Goal: Use online tool/utility: Utilize a website feature to perform a specific function

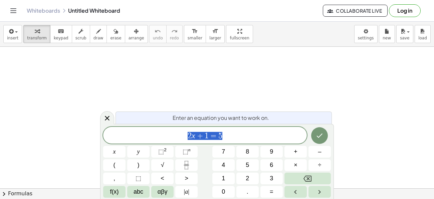
click at [266, 135] on span "2 x + 1 = 5" at bounding box center [205, 135] width 204 height 9
click at [109, 119] on icon at bounding box center [107, 118] width 8 height 8
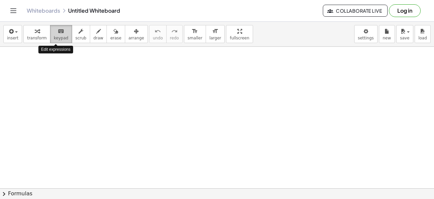
click at [54, 38] on span "keypad" at bounding box center [61, 38] width 15 height 5
click at [50, 39] on button "keyboard keypad" at bounding box center [61, 34] width 22 height 18
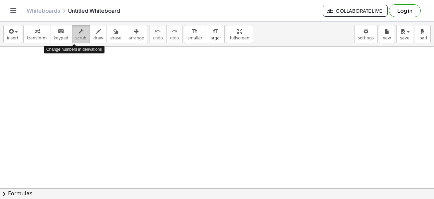
click at [76, 37] on span "scrub" at bounding box center [81, 38] width 11 height 5
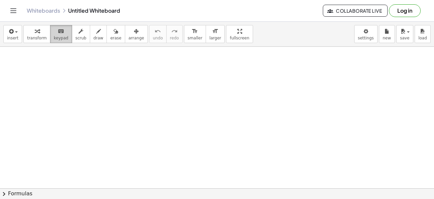
click at [54, 32] on div "keyboard" at bounding box center [61, 31] width 15 height 8
click at [27, 38] on span "transform" at bounding box center [37, 38] width 20 height 5
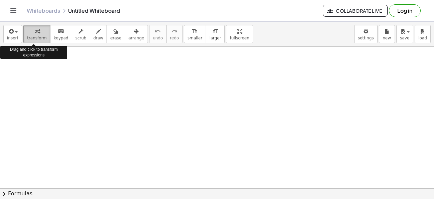
click at [27, 39] on span "transform" at bounding box center [37, 38] width 20 height 5
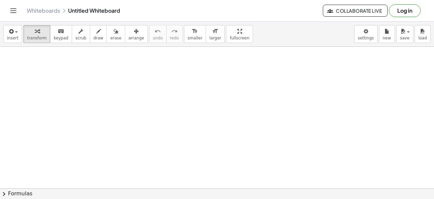
scroll to position [69, 0]
click at [88, 12] on div "Whiteboards Untitled Whiteboard" at bounding box center [175, 10] width 296 height 7
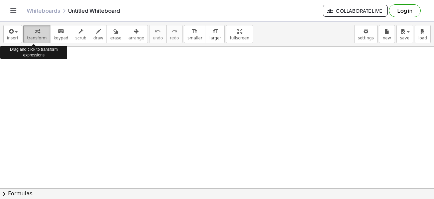
click at [29, 32] on div "button" at bounding box center [37, 31] width 20 height 8
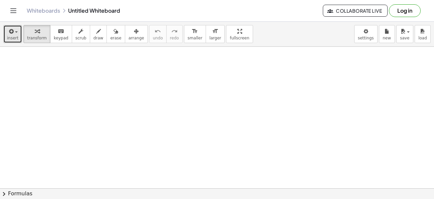
click at [13, 35] on button "insert" at bounding box center [12, 34] width 19 height 18
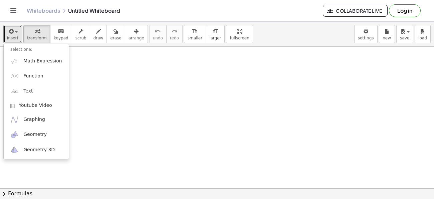
click at [118, 68] on div at bounding box center [217, 141] width 434 height 327
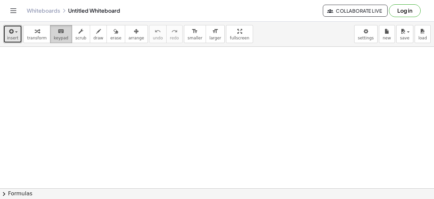
click at [58, 31] on icon "keyboard" at bounding box center [61, 31] width 6 height 8
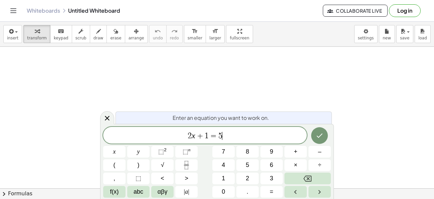
click at [233, 128] on div "2 x + 1 = 5 ​" at bounding box center [205, 135] width 204 height 17
click at [315, 136] on button "Done" at bounding box center [319, 135] width 17 height 17
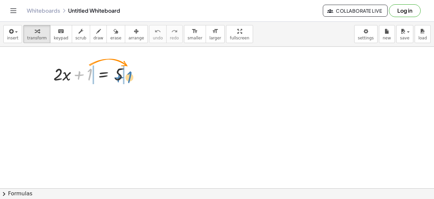
drag, startPoint x: 90, startPoint y: 77, endPoint x: 129, endPoint y: 80, distance: 39.2
click at [129, 80] on div at bounding box center [94, 73] width 88 height 23
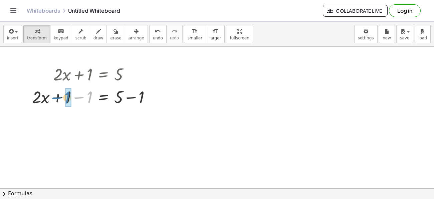
drag, startPoint x: 90, startPoint y: 99, endPoint x: 68, endPoint y: 100, distance: 22.4
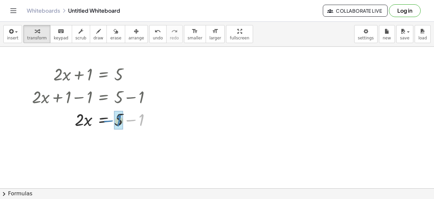
drag, startPoint x: 141, startPoint y: 123, endPoint x: 118, endPoint y: 124, distance: 22.7
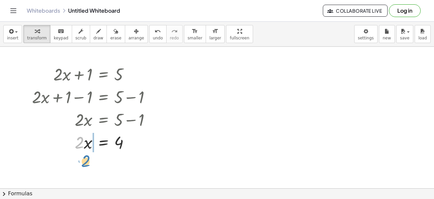
drag, startPoint x: 76, startPoint y: 145, endPoint x: 83, endPoint y: 164, distance: 20.1
drag, startPoint x: 85, startPoint y: 165, endPoint x: 87, endPoint y: 155, distance: 10.5
click at [87, 155] on div at bounding box center [94, 164] width 131 height 23
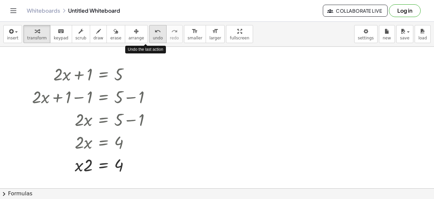
click at [153, 38] on span "undo" at bounding box center [158, 38] width 10 height 5
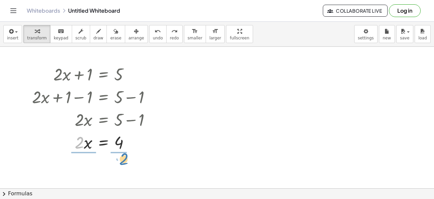
drag, startPoint x: 79, startPoint y: 144, endPoint x: 124, endPoint y: 162, distance: 47.7
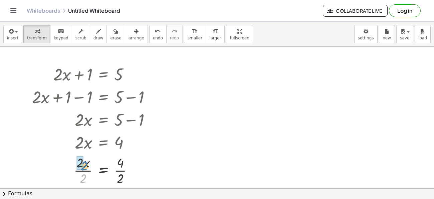
drag, startPoint x: 80, startPoint y: 179, endPoint x: 80, endPoint y: 166, distance: 13.0
drag, startPoint x: 121, startPoint y: 177, endPoint x: 122, endPoint y: 162, distance: 14.7
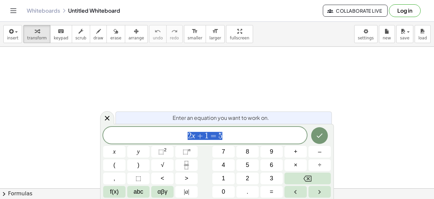
click at [234, 134] on span "2 x + 1 = 5" at bounding box center [205, 135] width 204 height 9
click at [12, 38] on span "insert" at bounding box center [12, 38] width 11 height 5
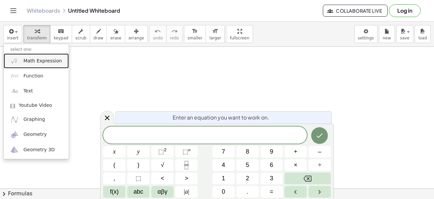
click at [55, 61] on span "Math Expression" at bounding box center [42, 61] width 38 height 7
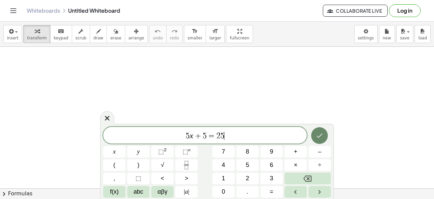
click at [319, 129] on button "Done" at bounding box center [319, 135] width 17 height 17
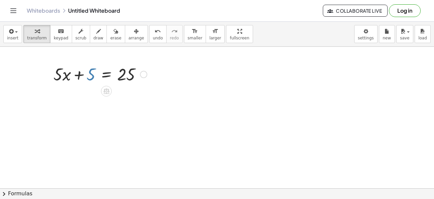
click at [89, 78] on div at bounding box center [100, 73] width 100 height 23
drag, startPoint x: 88, startPoint y: 76, endPoint x: 147, endPoint y: 75, distance: 58.8
click at [147, 75] on div at bounding box center [100, 73] width 100 height 23
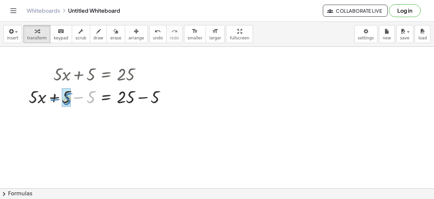
drag, startPoint x: 91, startPoint y: 100, endPoint x: 67, endPoint y: 102, distance: 23.8
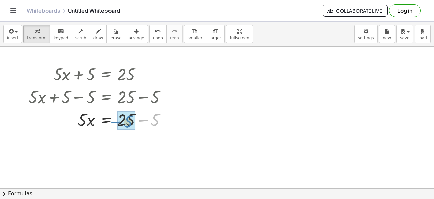
drag, startPoint x: 156, startPoint y: 123, endPoint x: 129, endPoint y: 124, distance: 27.4
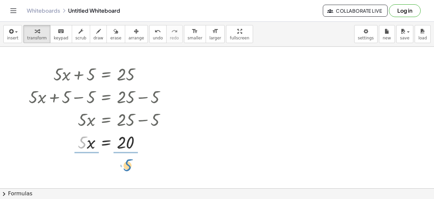
drag, startPoint x: 81, startPoint y: 148, endPoint x: 126, endPoint y: 169, distance: 50.1
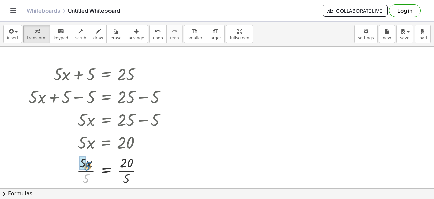
drag, startPoint x: 87, startPoint y: 178, endPoint x: 88, endPoint y: 166, distance: 12.4
click at [88, 166] on div at bounding box center [99, 169] width 149 height 33
drag, startPoint x: 125, startPoint y: 179, endPoint x: 127, endPoint y: 165, distance: 13.8
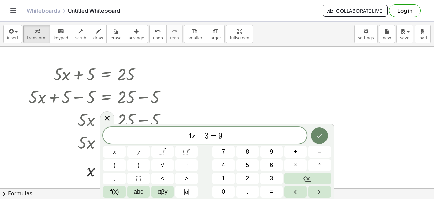
click at [315, 134] on button "Done" at bounding box center [319, 135] width 17 height 17
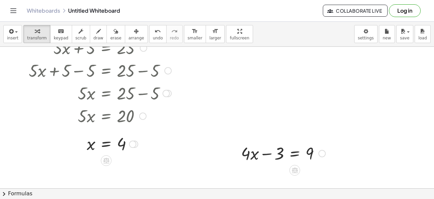
scroll to position [28, 0]
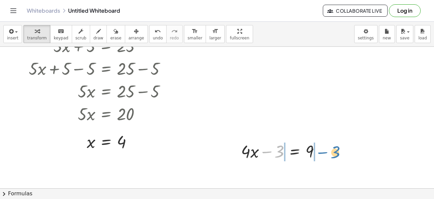
drag, startPoint x: 277, startPoint y: 157, endPoint x: 334, endPoint y: 157, distance: 56.8
click at [334, 157] on div "+ · 5 · x + 5 = 25 + · 5 · x + 5 − 5 = + 25 − 5 + · 5 · x + 0 = + 25 − 5 · 5 · …" at bounding box center [217, 181] width 434 height 327
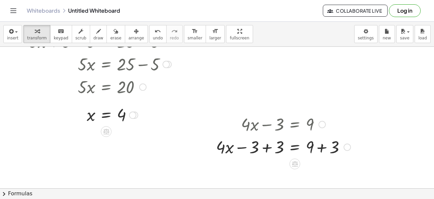
scroll to position [61, 0]
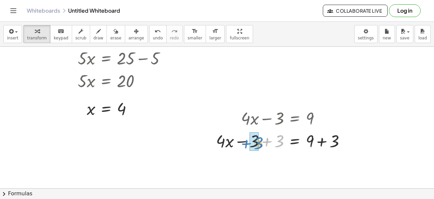
drag, startPoint x: 278, startPoint y: 144, endPoint x: 257, endPoint y: 146, distance: 21.1
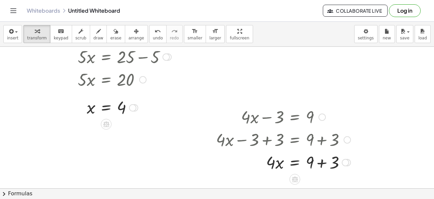
scroll to position [64, 0]
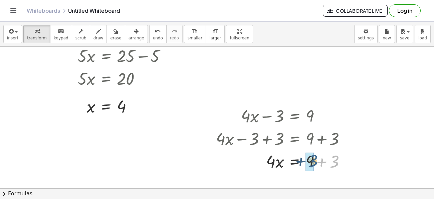
drag, startPoint x: 335, startPoint y: 166, endPoint x: 311, endPoint y: 167, distance: 23.7
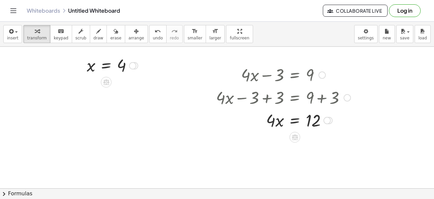
scroll to position [105, 0]
drag, startPoint x: 269, startPoint y: 122, endPoint x: 318, endPoint y: 143, distance: 53.4
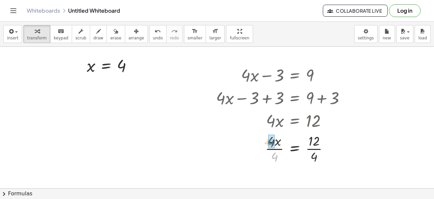
drag, startPoint x: 276, startPoint y: 157, endPoint x: 272, endPoint y: 142, distance: 14.9
drag, startPoint x: 317, startPoint y: 158, endPoint x: 316, endPoint y: 143, distance: 15.4
